Goal: Transaction & Acquisition: Subscribe to service/newsletter

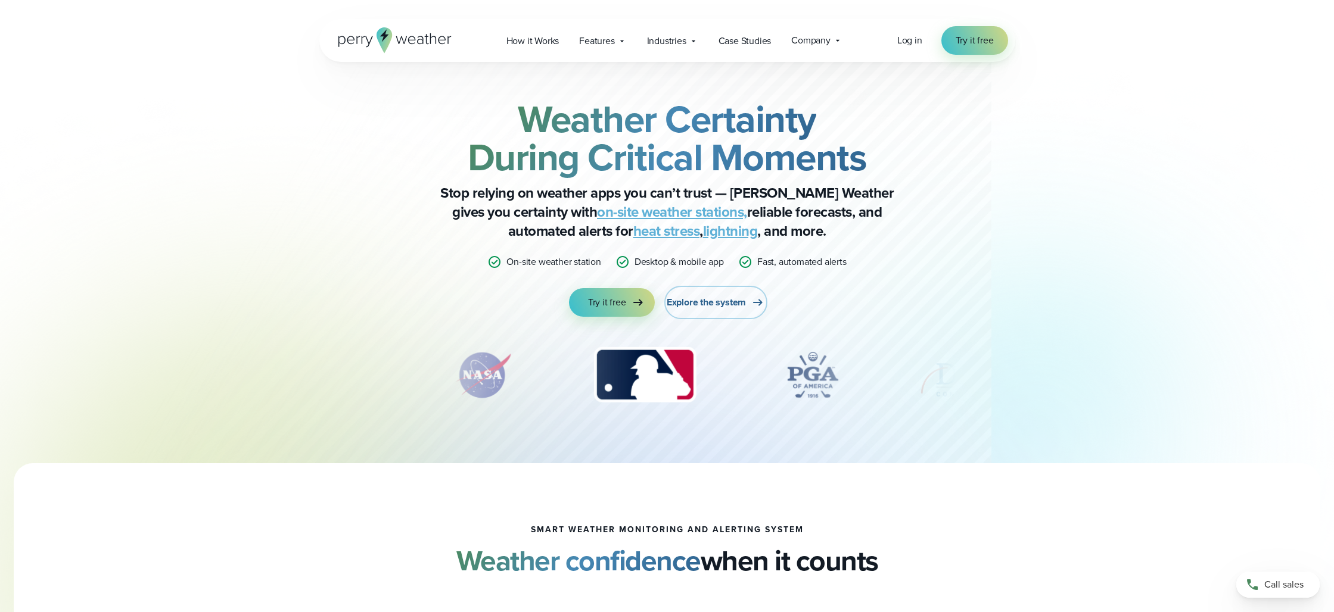
click at [727, 301] on span "Explore the system" at bounding box center [706, 302] width 79 height 14
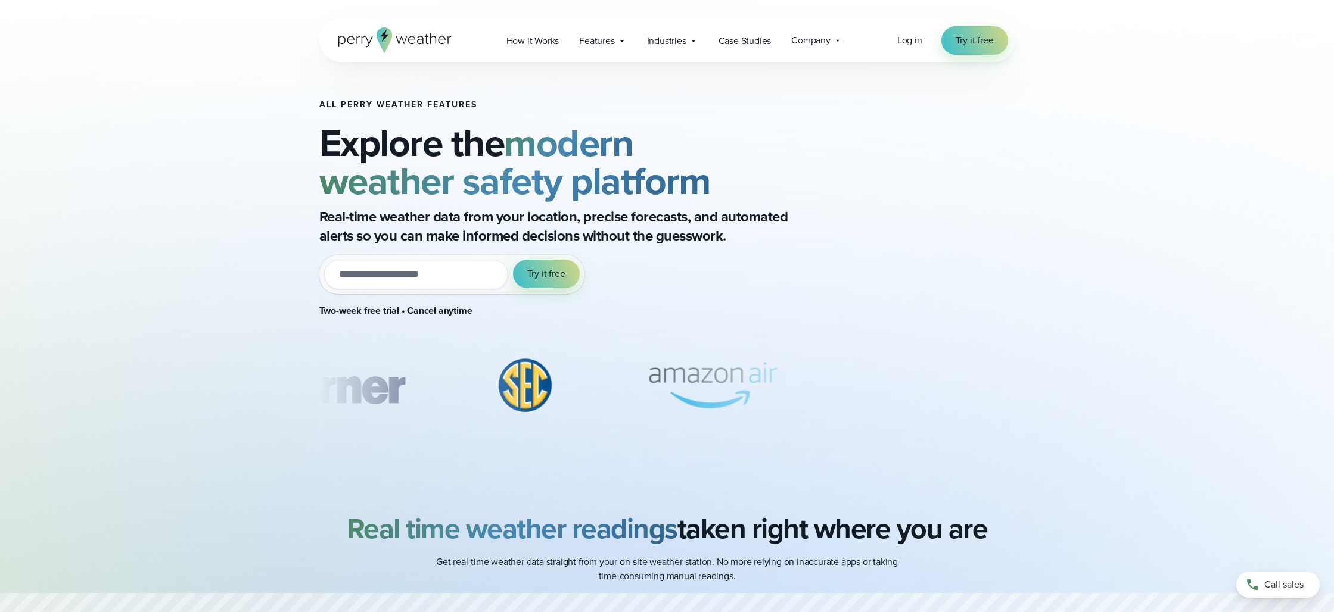
click at [399, 273] on input "email" at bounding box center [416, 275] width 184 height 30
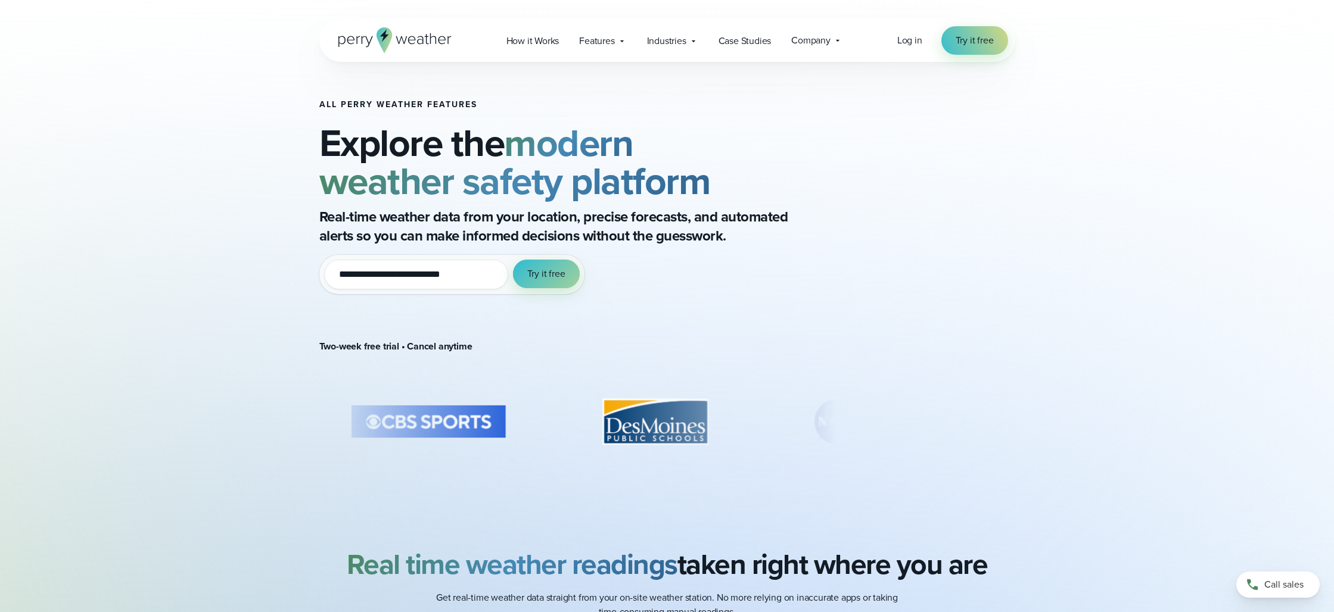
type input "**********"
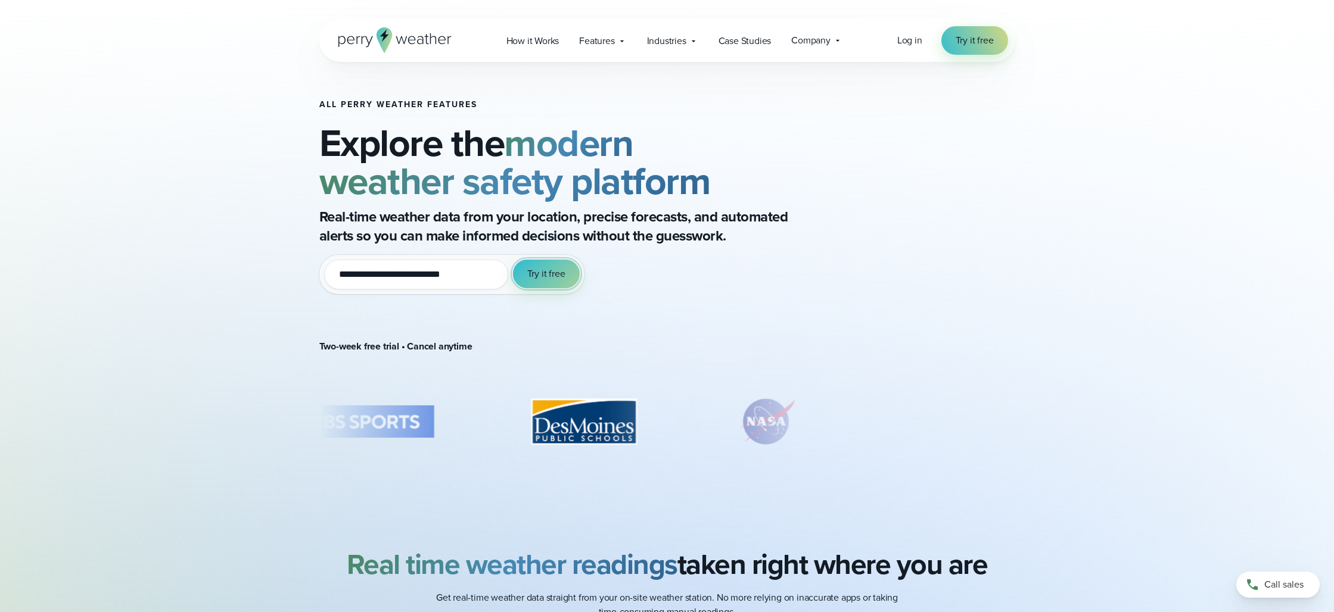
click at [544, 279] on span "Try it free" at bounding box center [546, 274] width 38 height 14
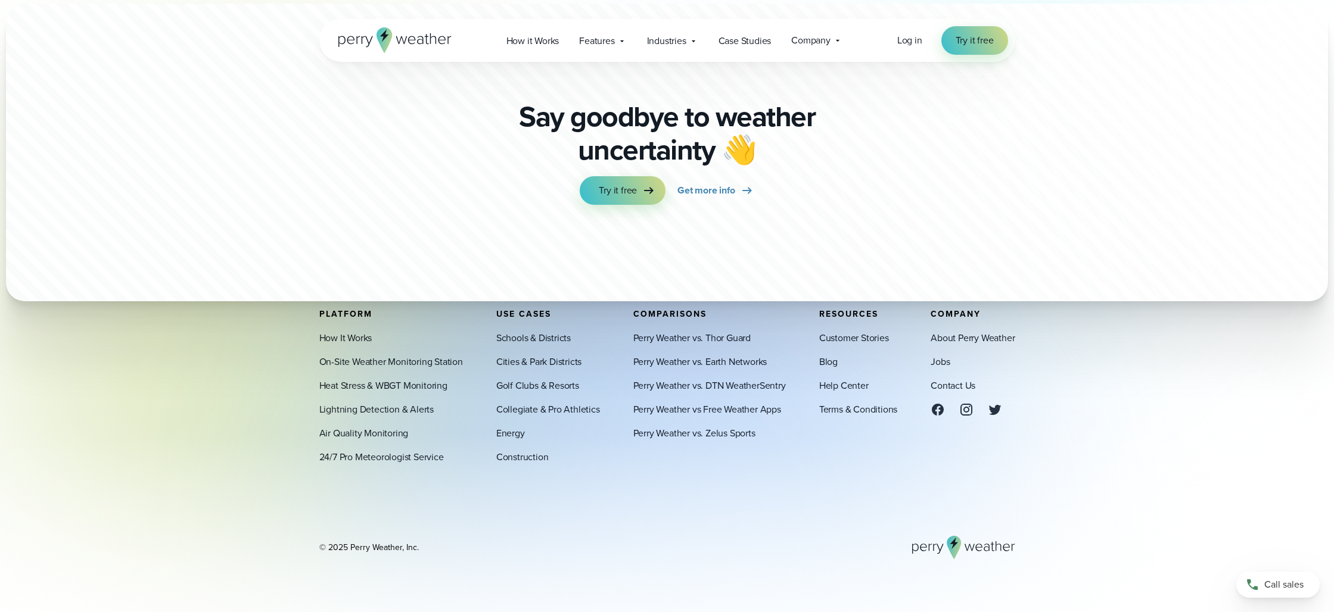
scroll to position [4233, 0]
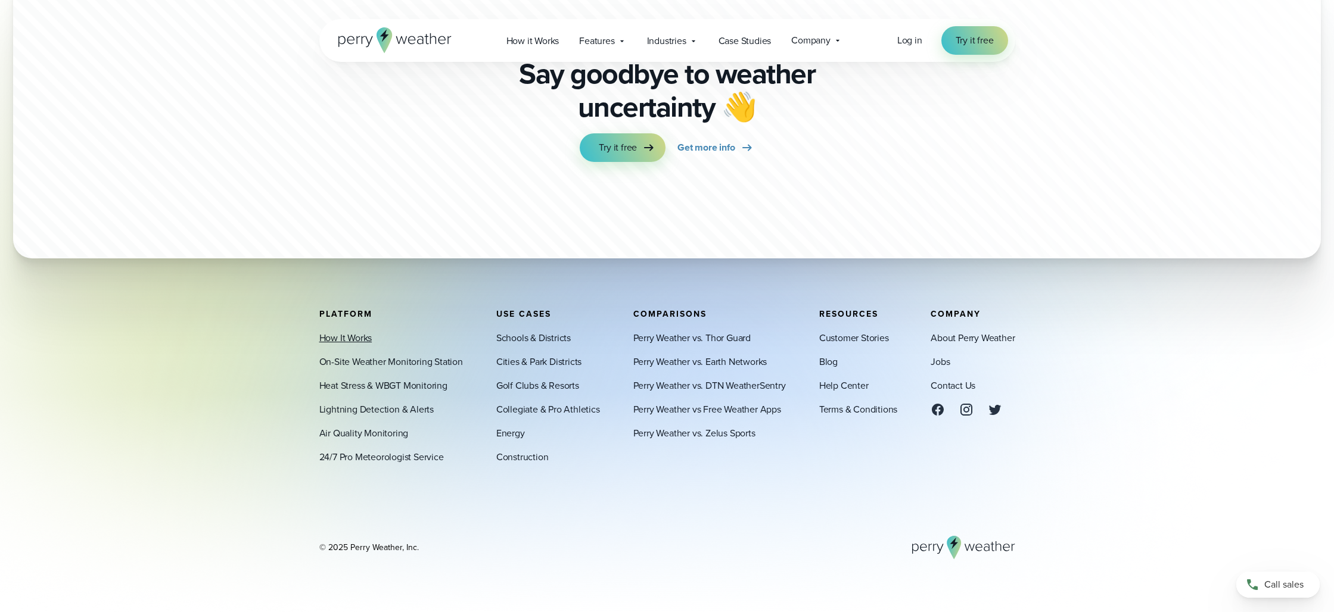
click at [349, 341] on link "How It Works" at bounding box center [345, 338] width 53 height 14
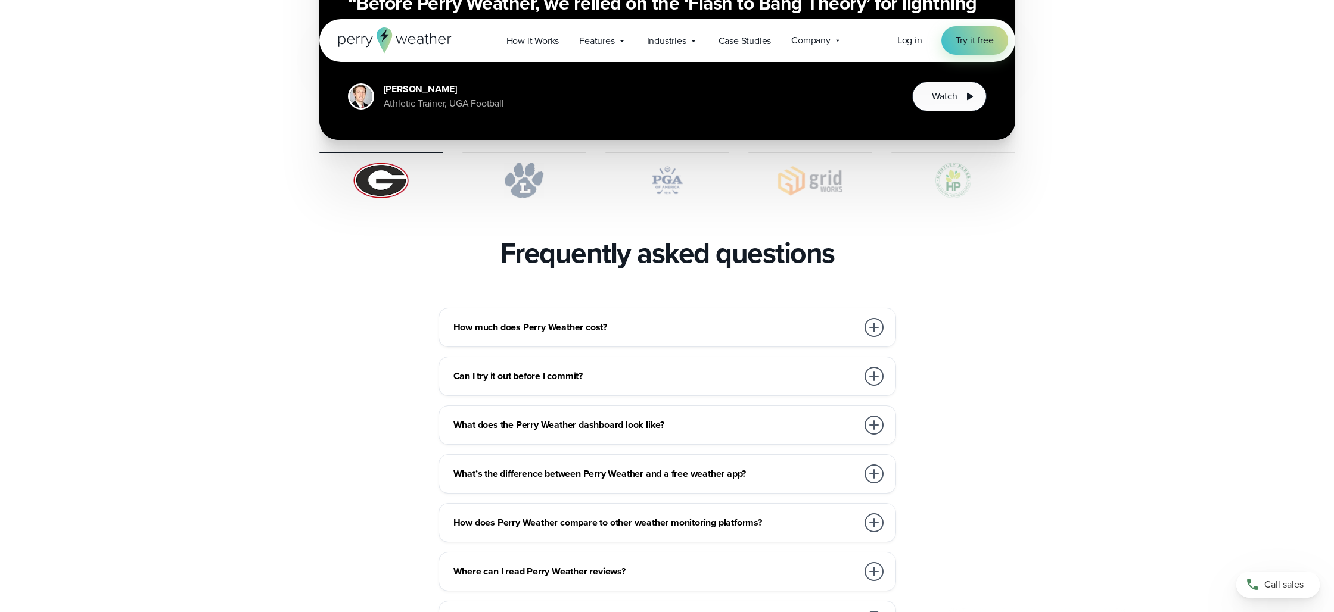
scroll to position [2428, 0]
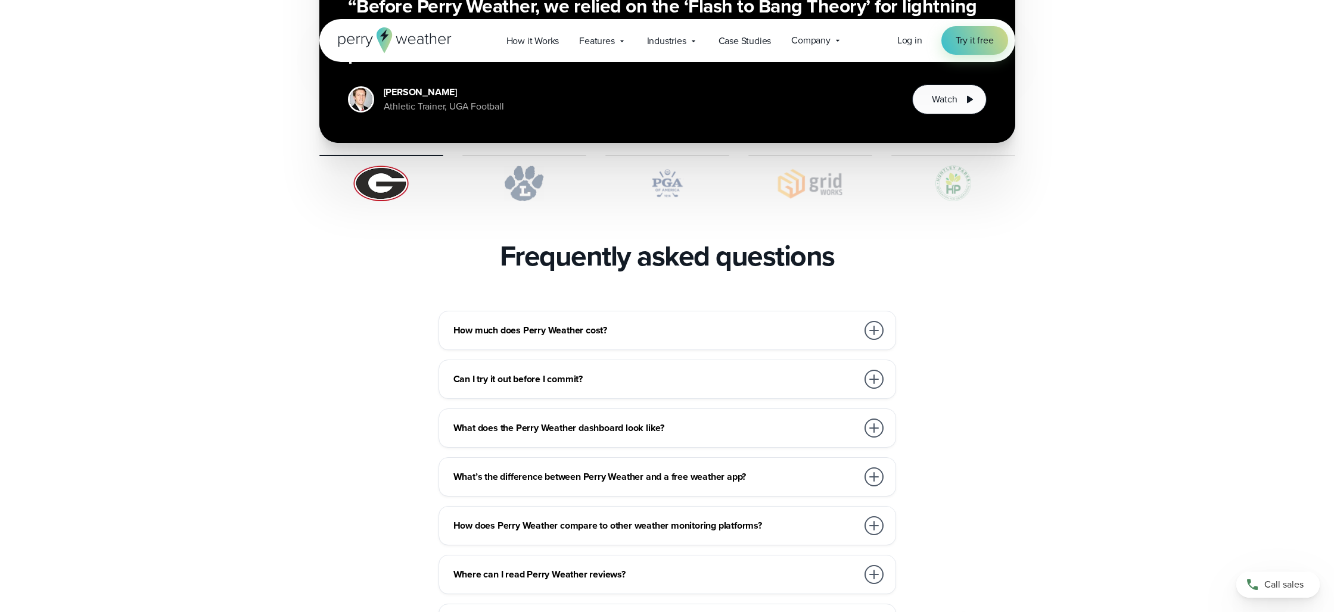
click at [871, 321] on div at bounding box center [873, 330] width 19 height 19
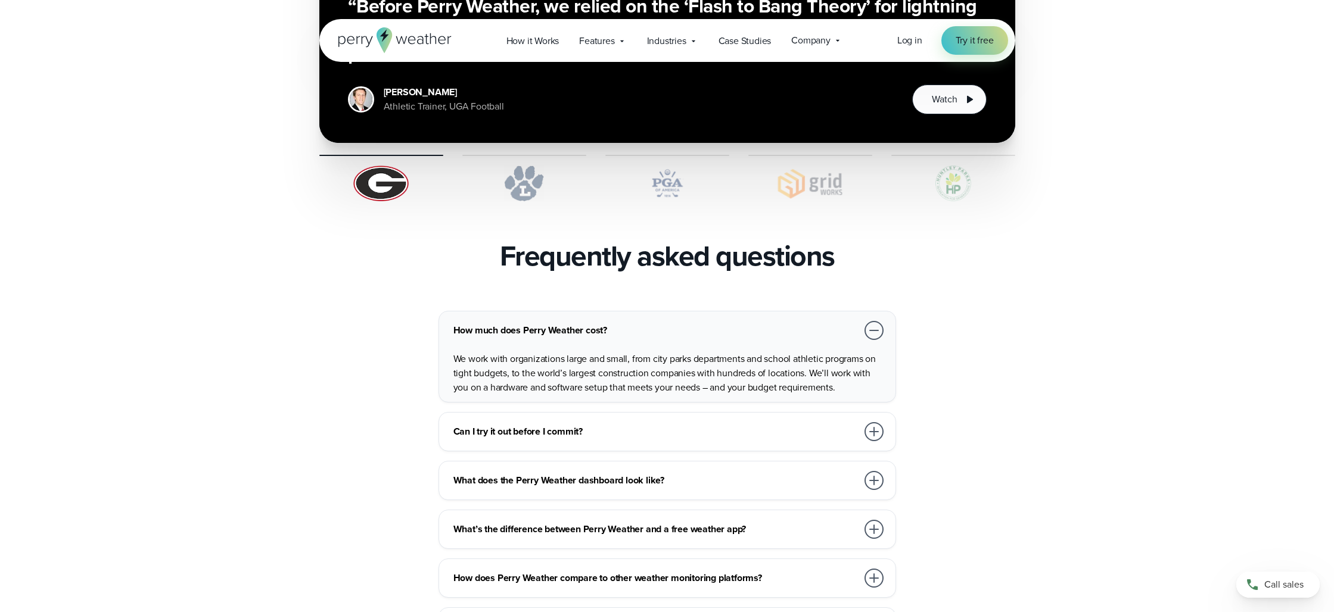
click at [1023, 317] on div "How much does Perry Weather cost? We work with organizations large and small, f…" at bounding box center [667, 552] width 858 height 483
click at [865, 420] on div at bounding box center [874, 432] width 24 height 24
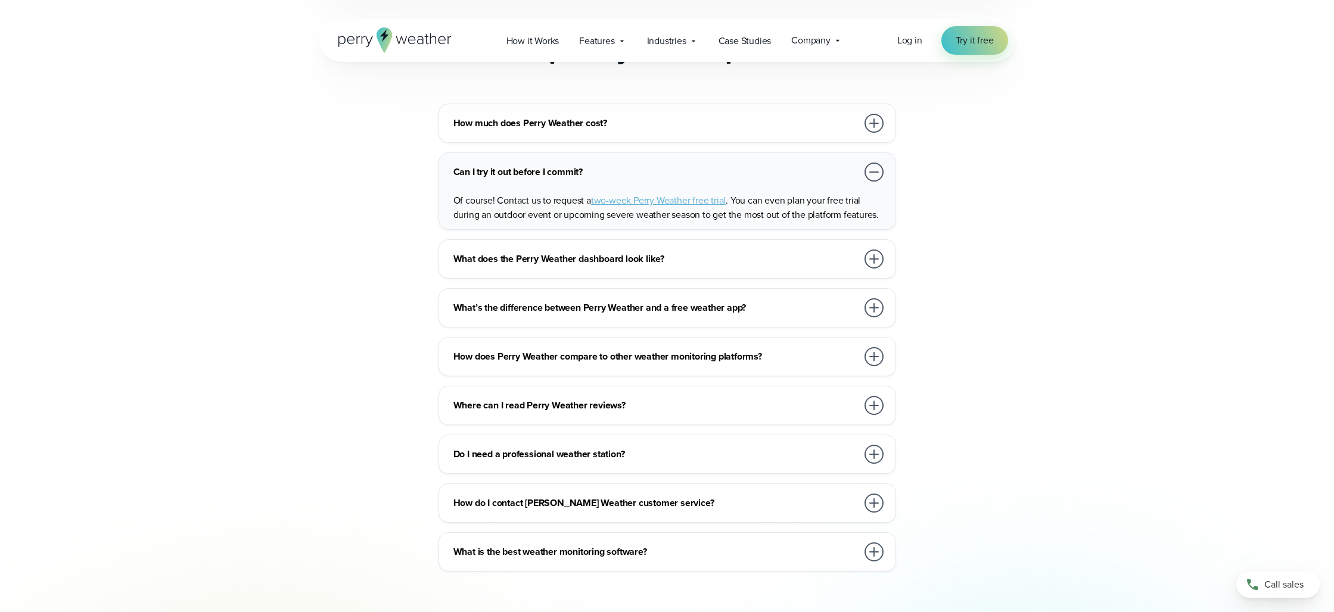
scroll to position [2636, 0]
click at [874, 248] on div at bounding box center [873, 257] width 19 height 19
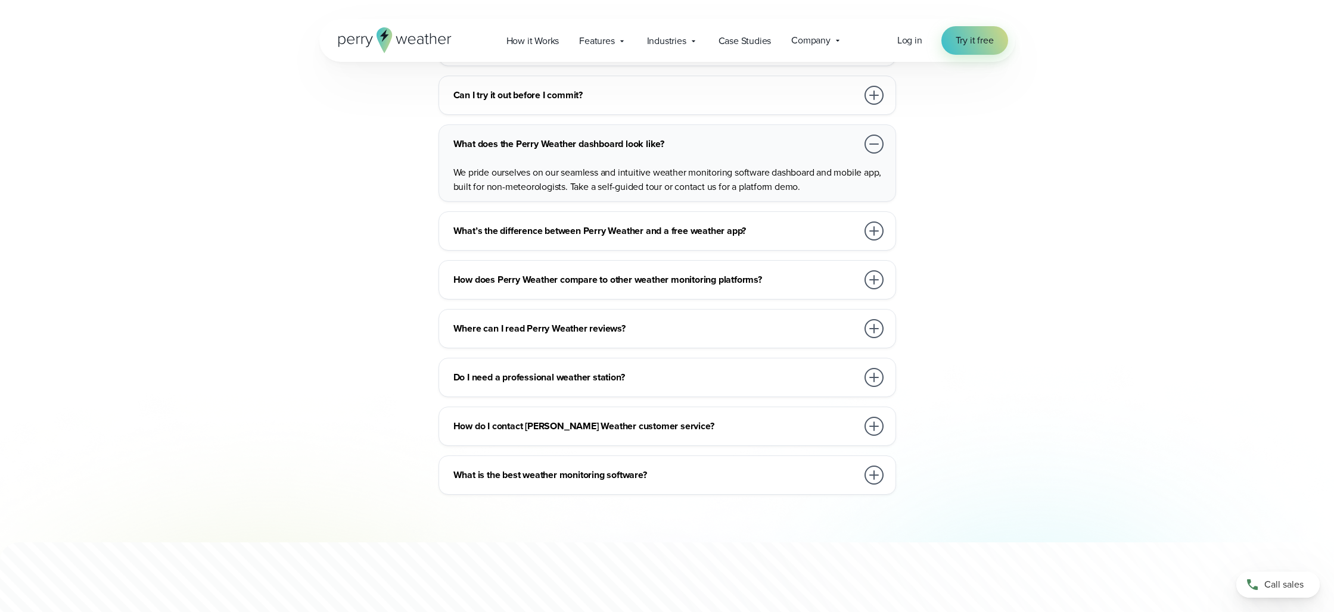
scroll to position [2712, 0]
click at [877, 221] on div at bounding box center [873, 230] width 19 height 19
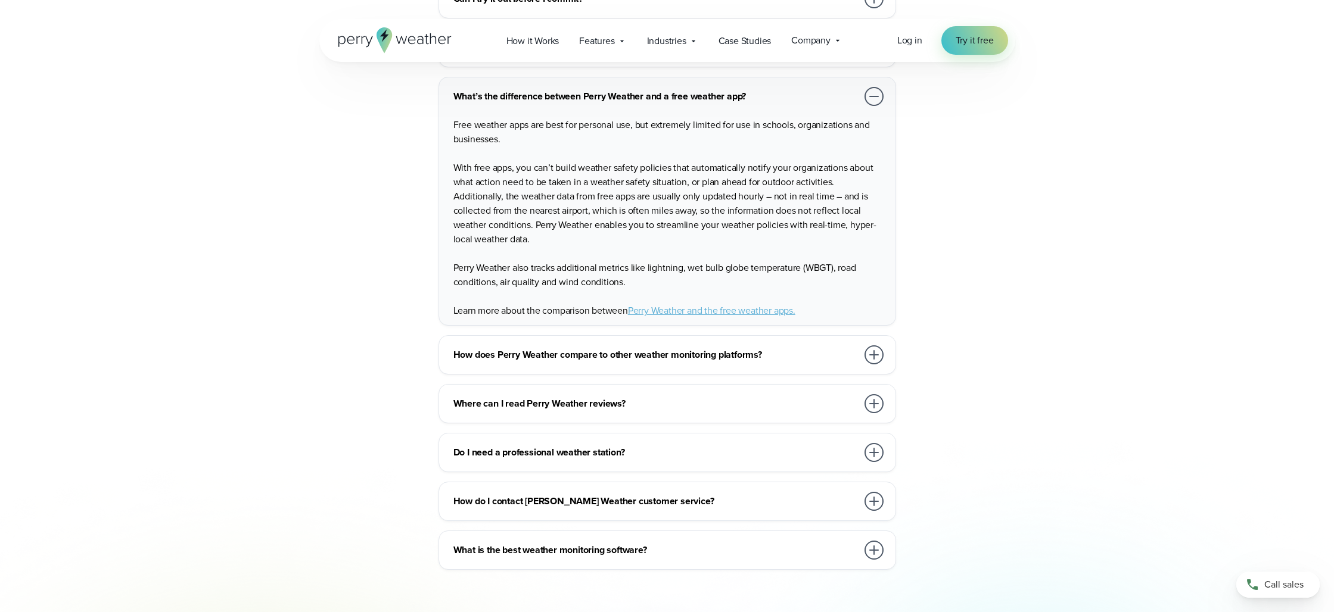
scroll to position [2810, 0]
click at [881, 344] on div at bounding box center [873, 353] width 19 height 19
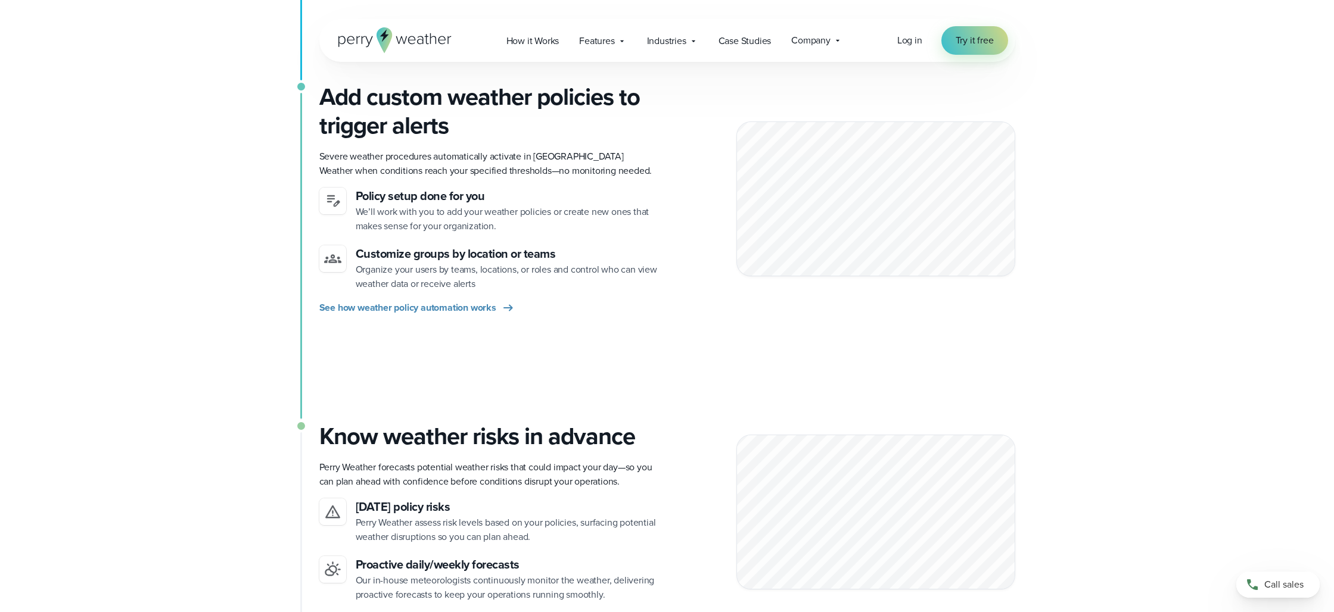
scroll to position [0, 0]
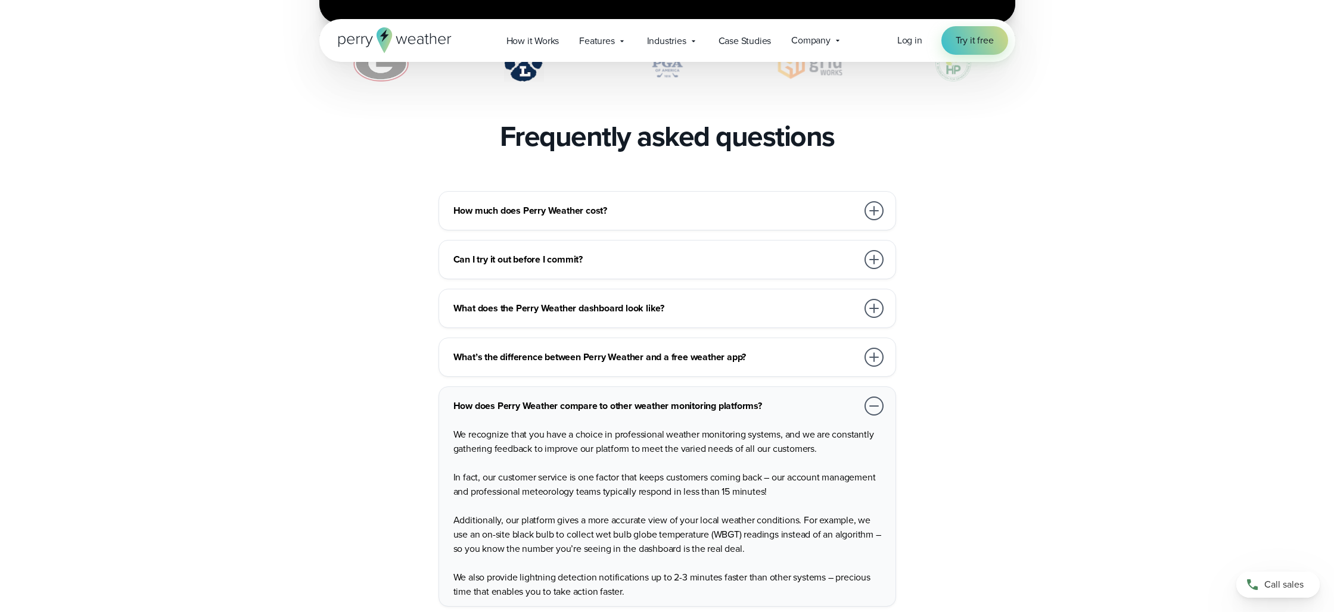
scroll to position [2548, 0]
click at [874, 298] on div at bounding box center [873, 307] width 19 height 19
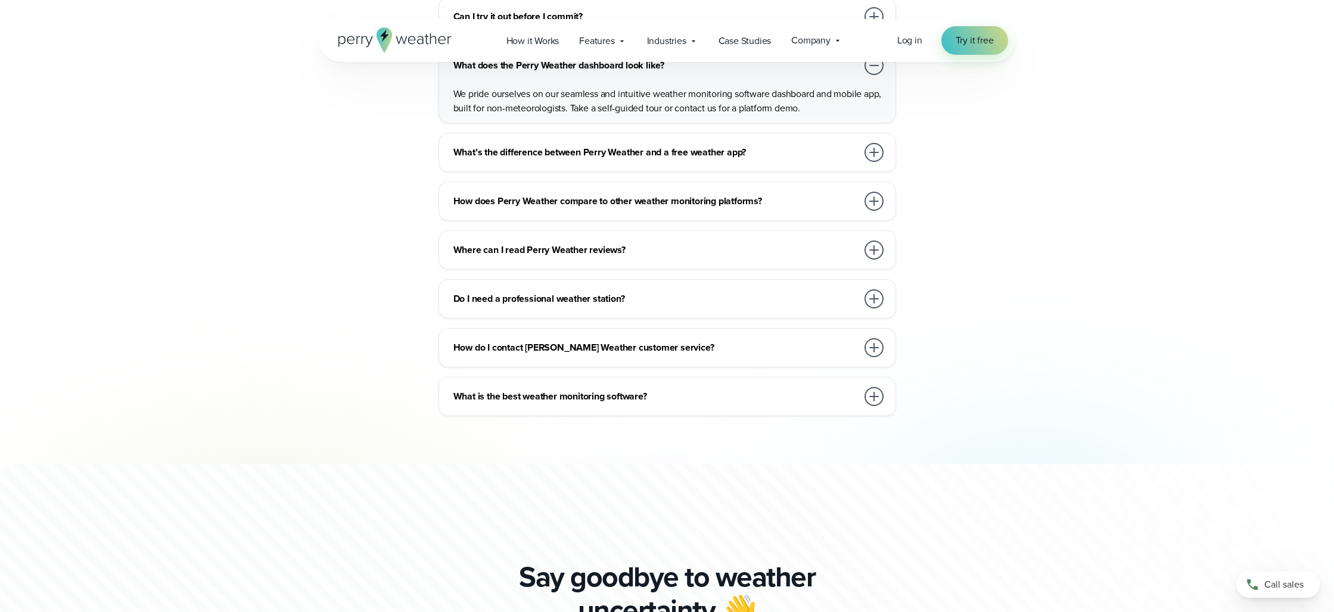
scroll to position [2794, 0]
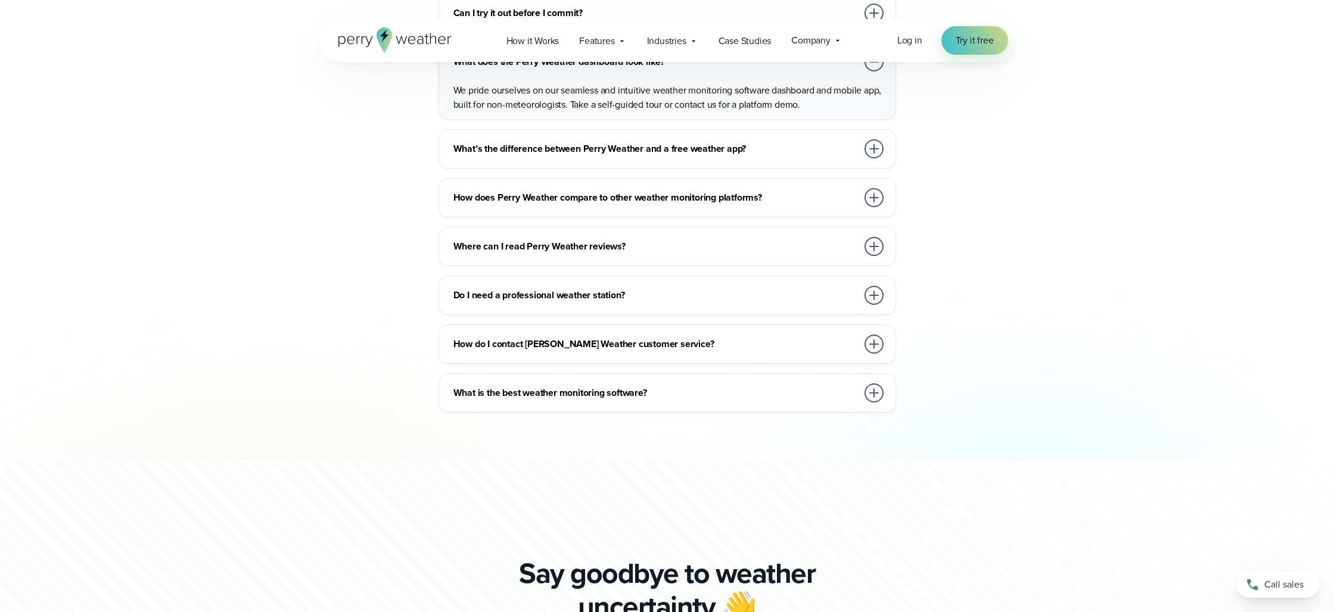
click at [875, 384] on div at bounding box center [873, 393] width 19 height 19
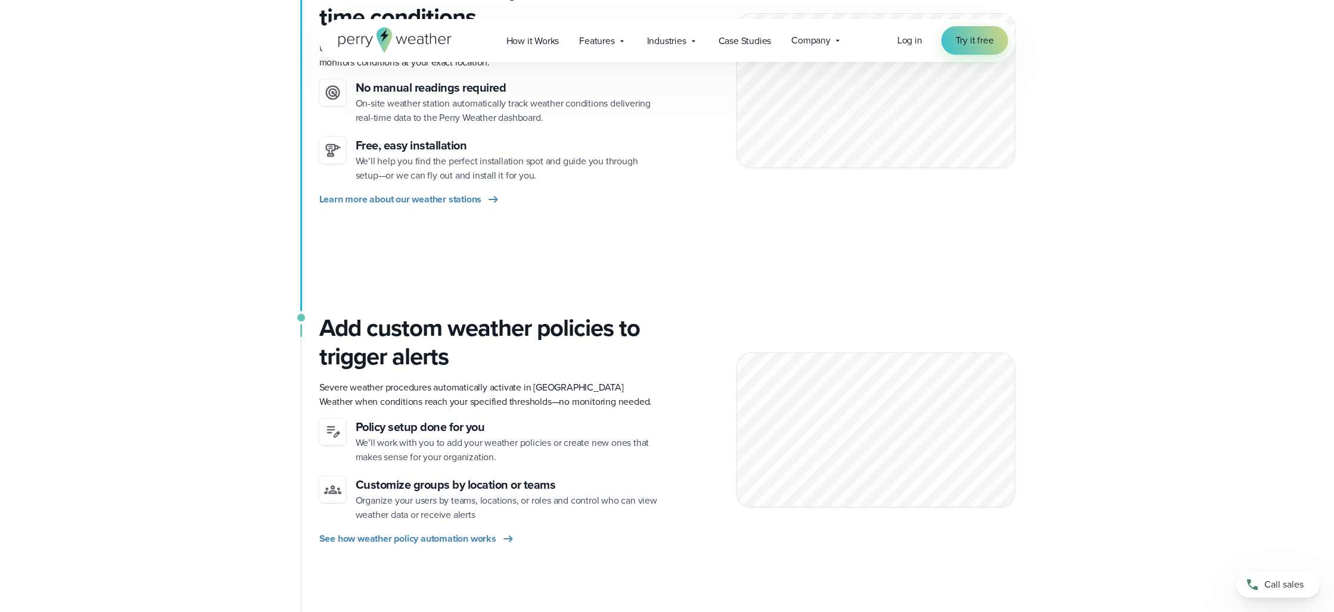
scroll to position [0, 0]
